Goal: Task Accomplishment & Management: Use online tool/utility

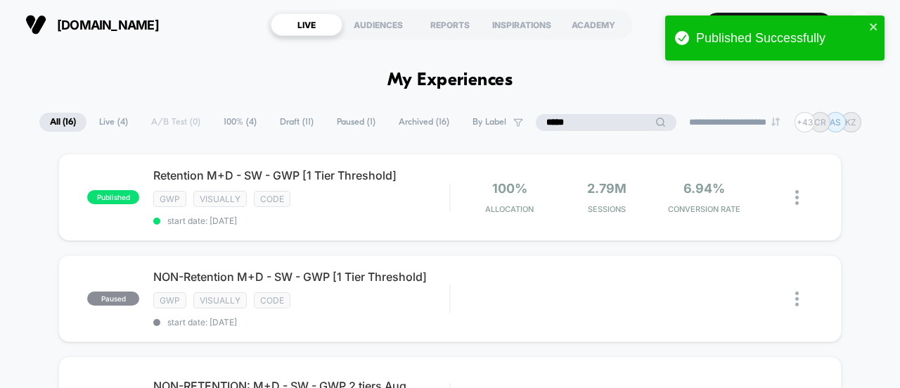
click at [581, 117] on input "*****" at bounding box center [606, 122] width 141 height 17
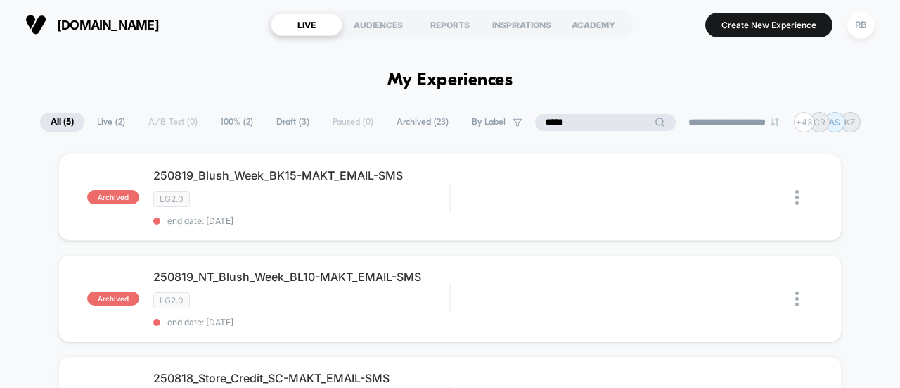
drag, startPoint x: 568, startPoint y: 114, endPoint x: 477, endPoint y: 115, distance: 91.4
click at [485, 118] on div "**********" at bounding box center [450, 122] width 821 height 20
type input "****"
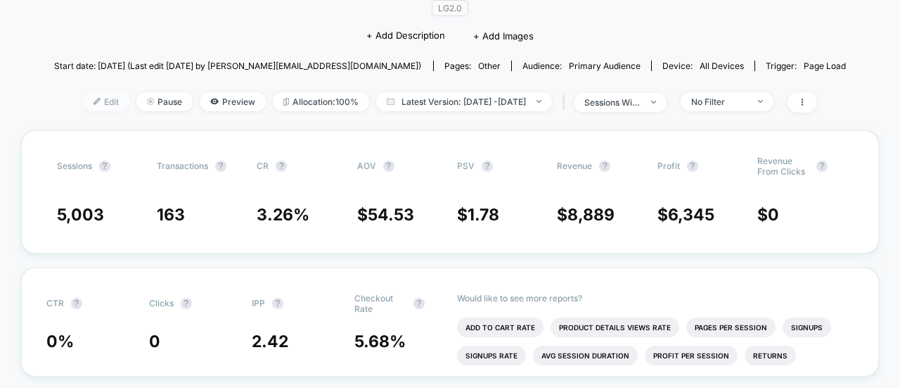
click at [83, 94] on span "Edit" at bounding box center [106, 101] width 46 height 19
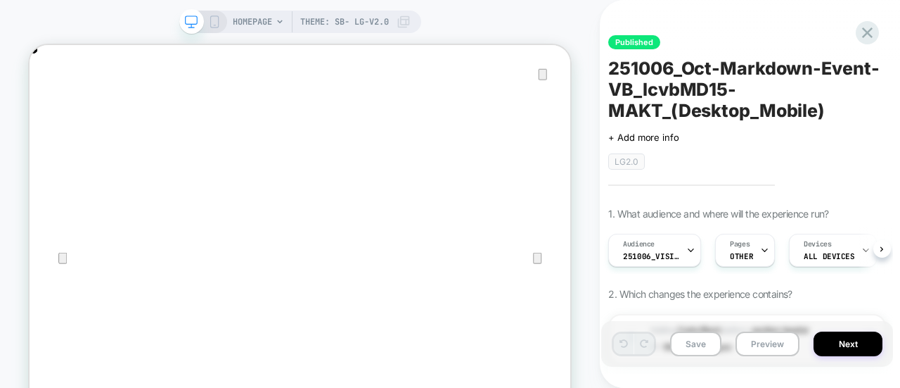
scroll to position [0, 1]
click at [681, 256] on div "Audience 251006_VisitBanner_lcvbMD15-MAKT" at bounding box center [650, 250] width 84 height 32
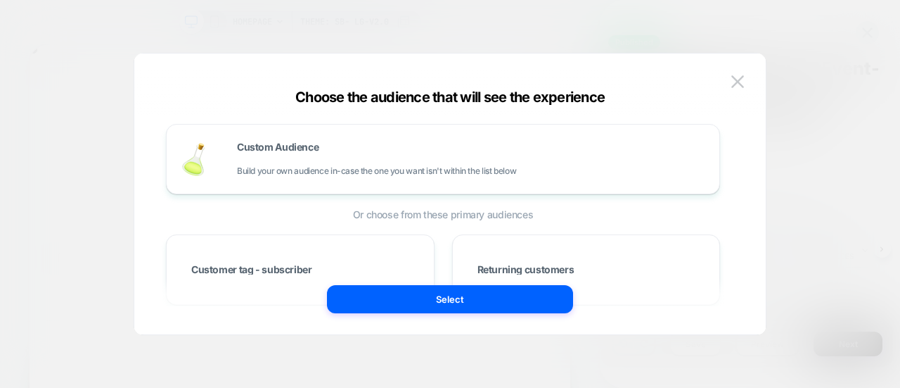
scroll to position [0, 1443]
click at [834, 120] on div at bounding box center [450, 194] width 900 height 388
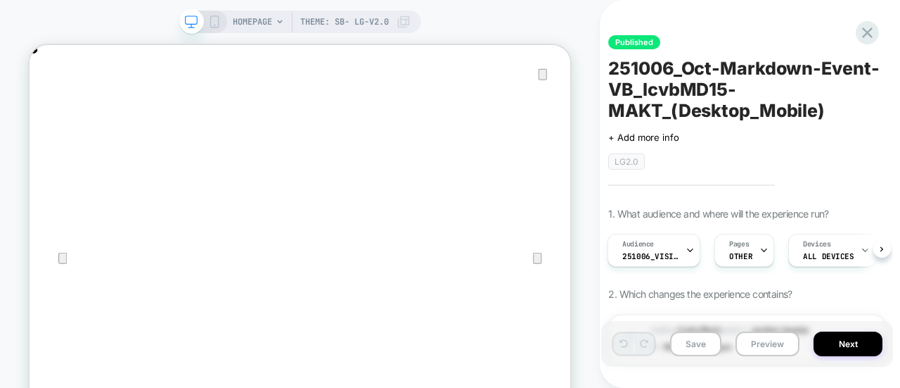
scroll to position [0, 0]
click at [868, 31] on icon at bounding box center [867, 32] width 11 height 11
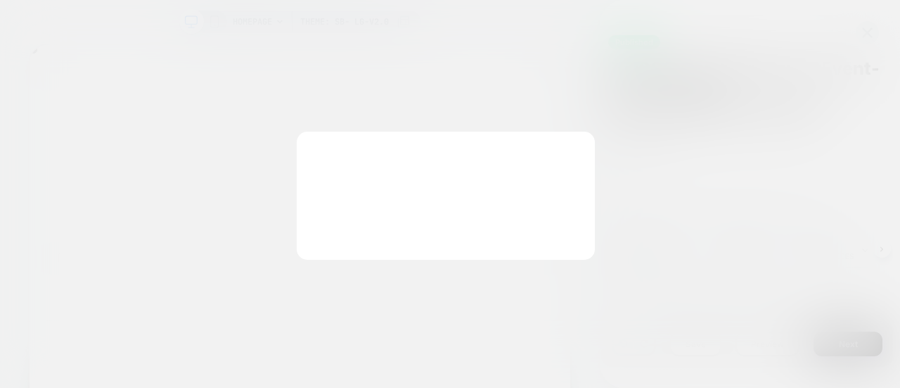
scroll to position [0, 722]
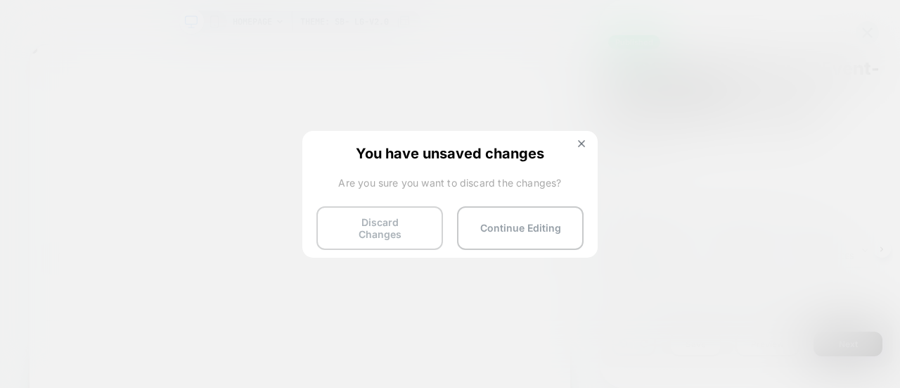
click at [364, 226] on button "Discard Changes" at bounding box center [379, 228] width 127 height 44
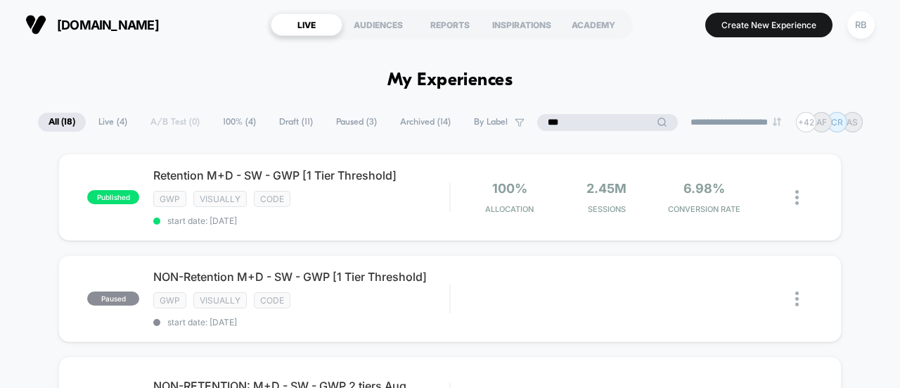
drag, startPoint x: 596, startPoint y: 123, endPoint x: 551, endPoint y: 115, distance: 45.0
click at [551, 115] on input "***" at bounding box center [607, 122] width 141 height 17
type input "*"
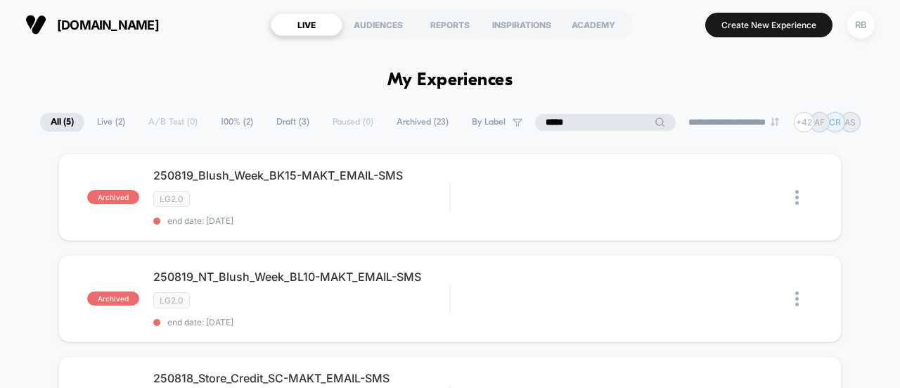
drag, startPoint x: 577, startPoint y: 116, endPoint x: 467, endPoint y: 120, distance: 109.8
click at [467, 120] on div "**********" at bounding box center [450, 122] width 821 height 20
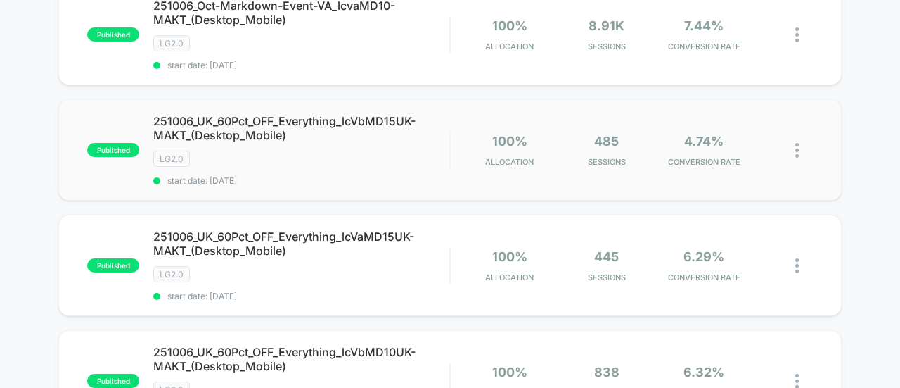
scroll to position [703, 0]
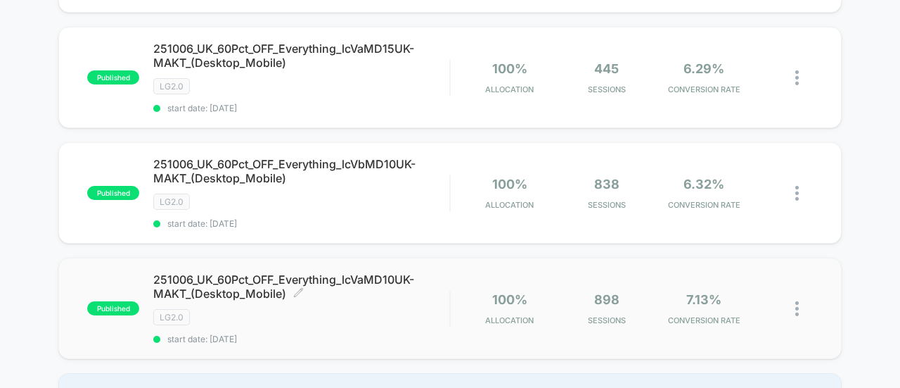
type input "****"
click at [270, 272] on span "251006_UK_60Pct_OFF_Everything_lcVaMD10UK-MAKT_(Desktop_Mobile) Click to edit e…" at bounding box center [301, 286] width 296 height 28
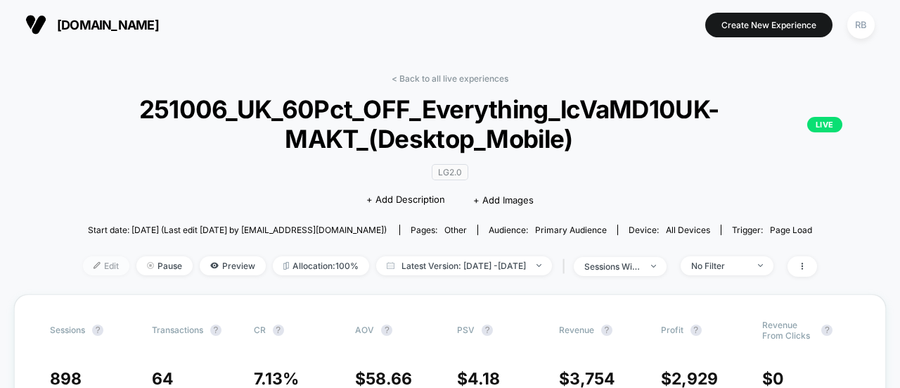
click at [91, 260] on span "Edit" at bounding box center [106, 265] width 46 height 19
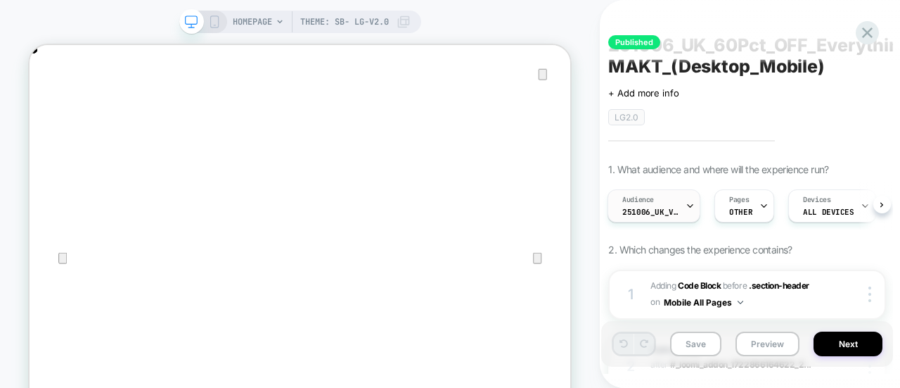
scroll to position [0, 722]
click at [682, 204] on div "Audience 251006_UK_VisitBanner_lcVaMD10UK-MAKT" at bounding box center [650, 206] width 84 height 32
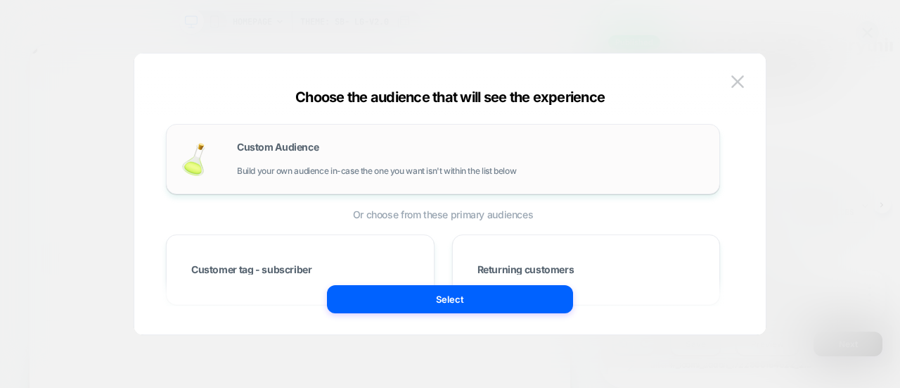
scroll to position [0, 1443]
click at [743, 71] on button at bounding box center [737, 81] width 21 height 21
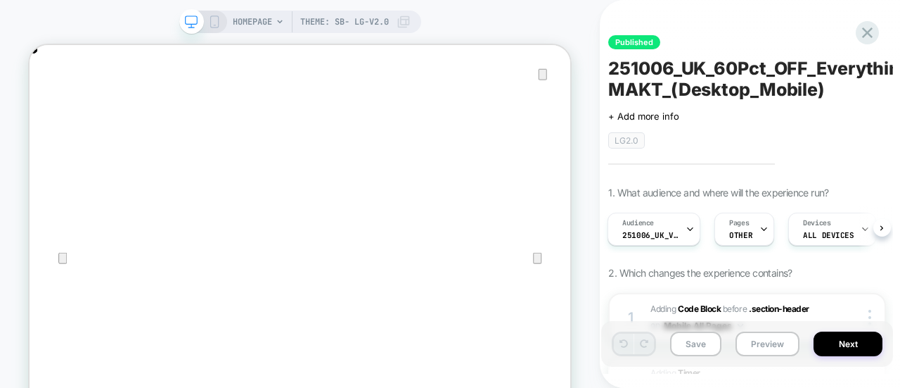
scroll to position [0, 0]
click at [865, 39] on icon at bounding box center [867, 32] width 19 height 19
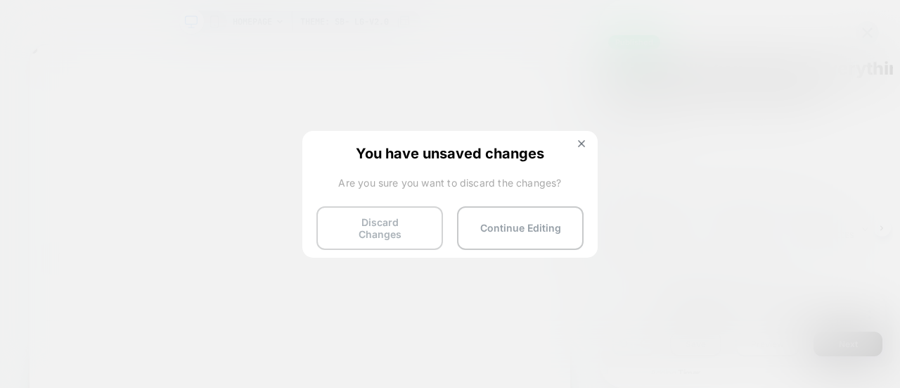
click at [380, 220] on button "Discard Changes" at bounding box center [379, 228] width 127 height 44
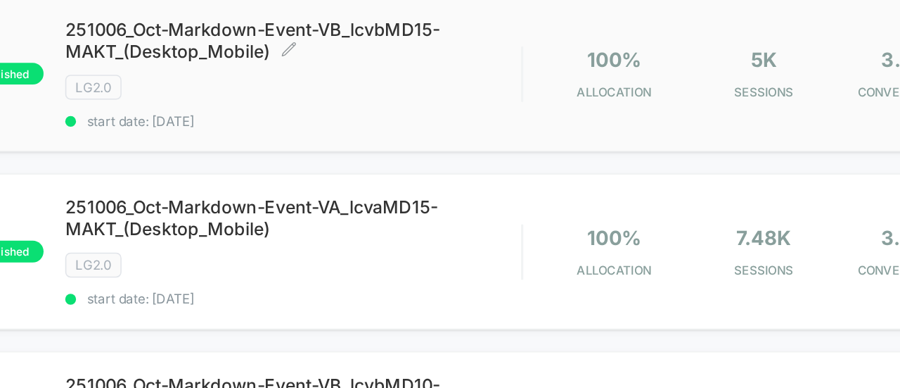
scroll to position [198, 0]
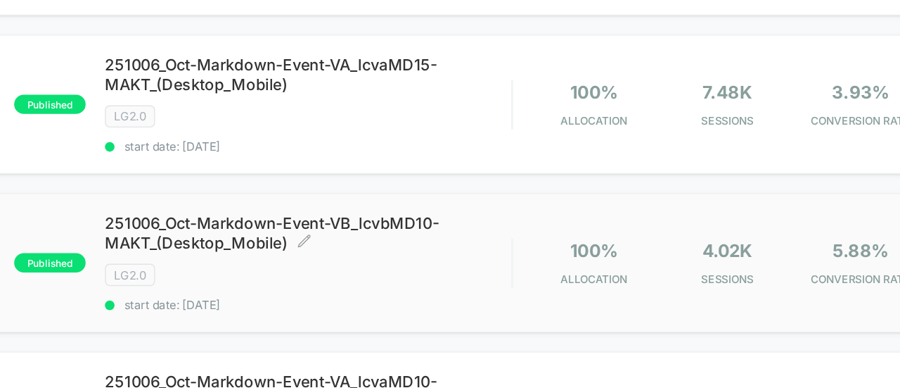
drag, startPoint x: 405, startPoint y: 193, endPoint x: 348, endPoint y: 201, distance: 57.5
click at [349, 201] on span "251006_Oct-Markdown-Event-VB_lcvbMD10-MAKT_(Desktop_Mobile) Click to edit exper…" at bounding box center [301, 215] width 296 height 28
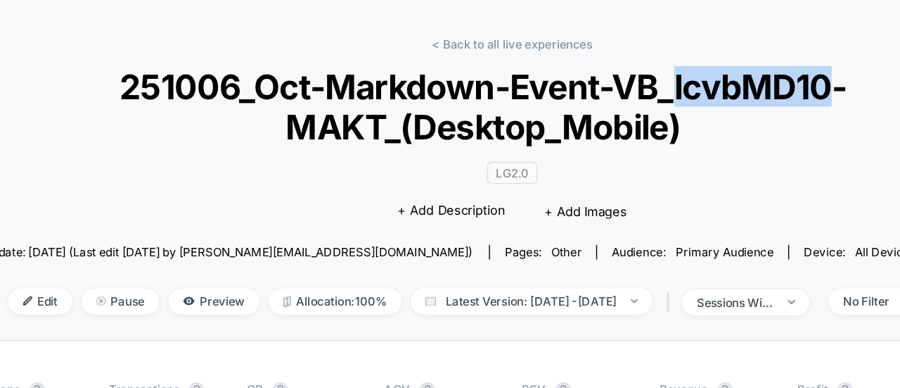
drag, startPoint x: 568, startPoint y: 111, endPoint x: 684, endPoint y: 107, distance: 115.4
click at [684, 107] on span "251006_Oct-Markdown-Event-VB_lcvbMD10-MAKT_(Desktop_Mobile) LIVE" at bounding box center [450, 123] width 774 height 59
copy span "lcvbMD10"
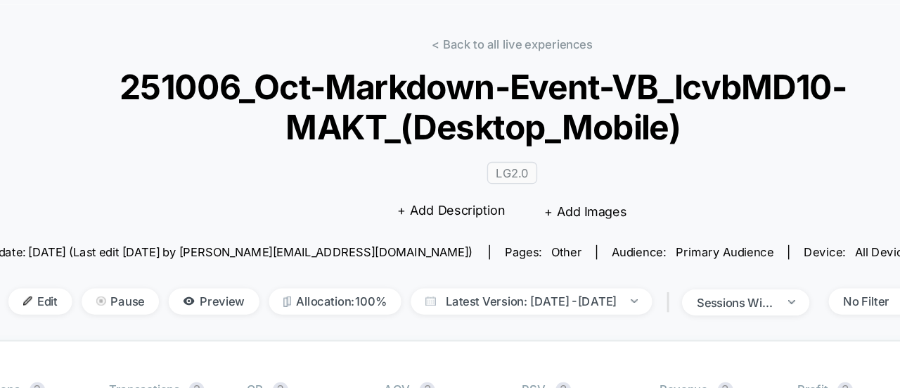
click at [660, 135] on span "251006_Oct-Markdown-Event-VB_lcvbMD10-MAKT_(Desktop_Mobile) LIVE" at bounding box center [450, 123] width 774 height 59
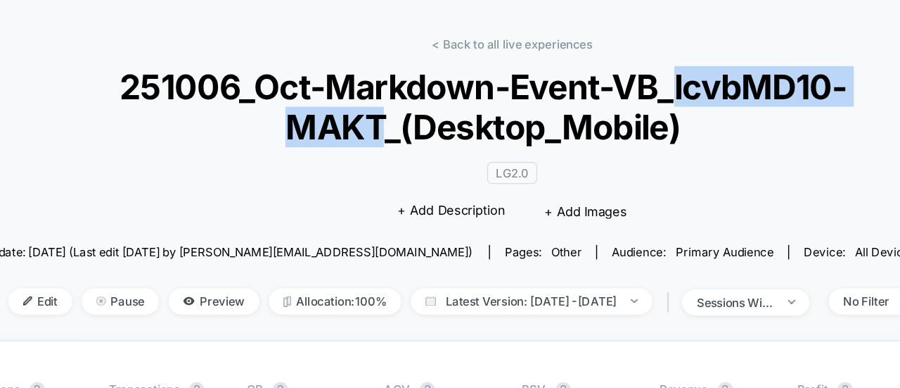
drag, startPoint x: 568, startPoint y: 103, endPoint x: 355, endPoint y: 141, distance: 215.6
click at [355, 141] on span "251006_Oct-Markdown-Event-VB_lcvbMD10-MAKT_(Desktop_Mobile) LIVE" at bounding box center [450, 123] width 774 height 59
copy span "lcvbMD10-MAKT"
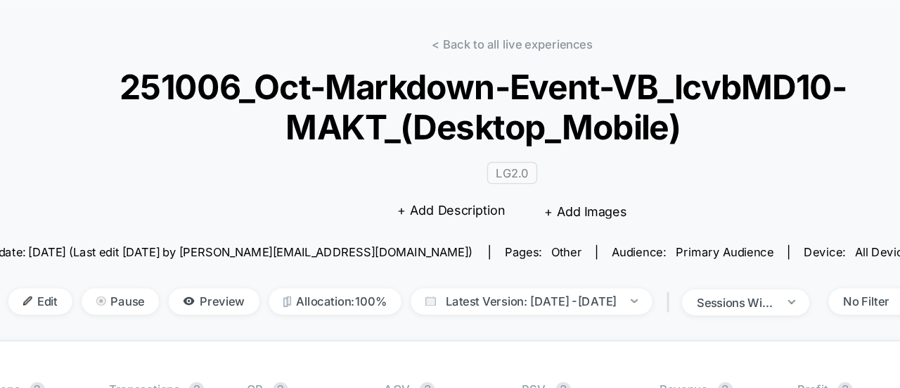
drag, startPoint x: 113, startPoint y: 101, endPoint x: 113, endPoint y: 91, distance: 10.6
click at [114, 101] on span "251006_Oct-Markdown-Event-VB_lcvbMD10-MAKT_(Desktop_Mobile) LIVE" at bounding box center [450, 123] width 774 height 59
